Goal: Find specific page/section: Find specific page/section

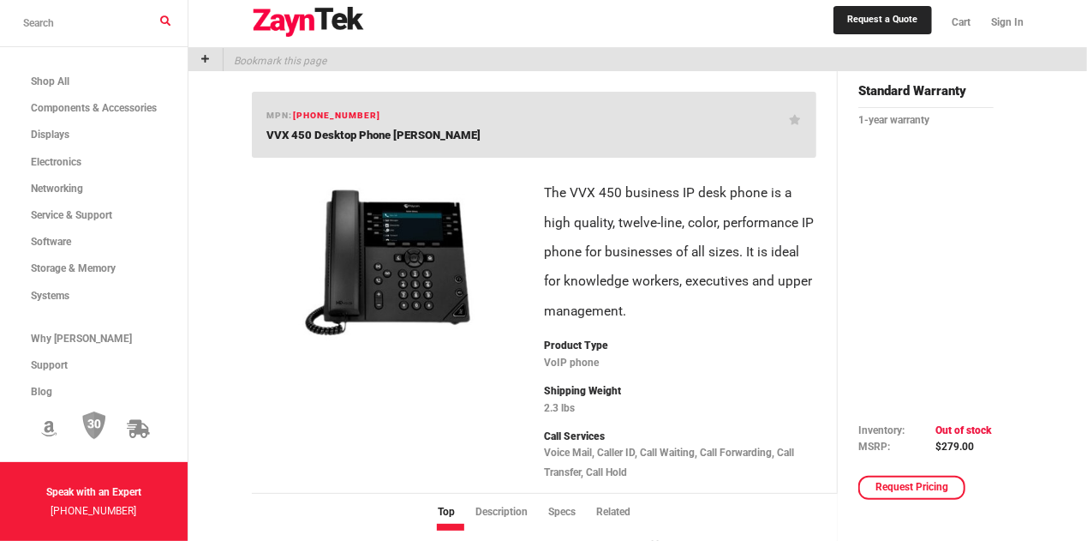
click at [291, 15] on img at bounding box center [308, 22] width 113 height 31
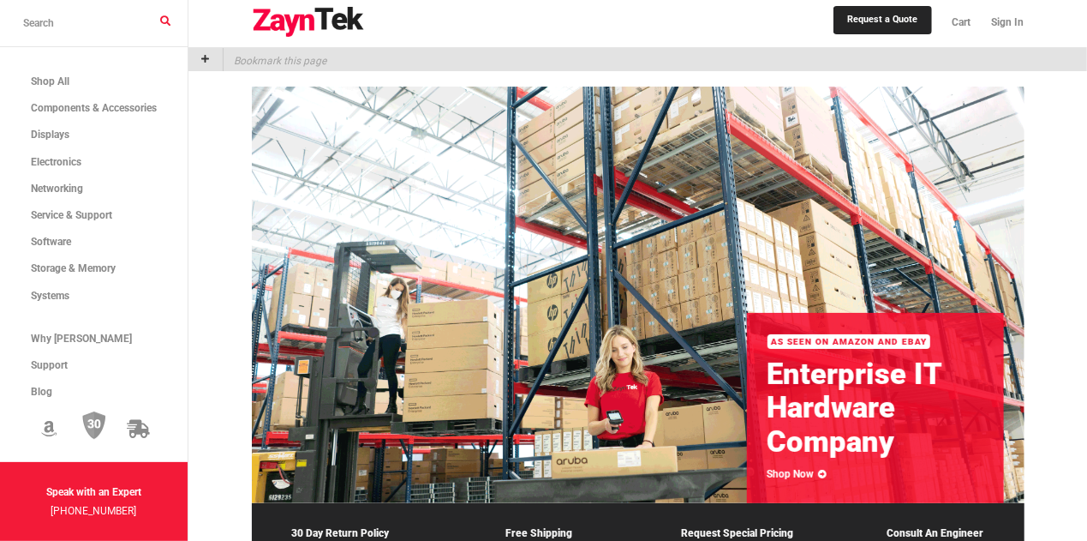
click at [291, 15] on img at bounding box center [308, 22] width 113 height 31
click at [149, 281] on link "Storage & Memory" at bounding box center [94, 268] width 188 height 27
